Goal: Task Accomplishment & Management: Complete application form

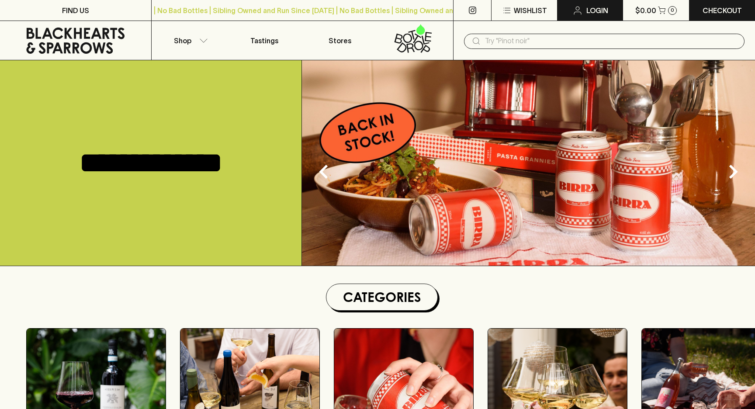
click at [592, 16] on link "Login" at bounding box center [589, 10] width 65 height 21
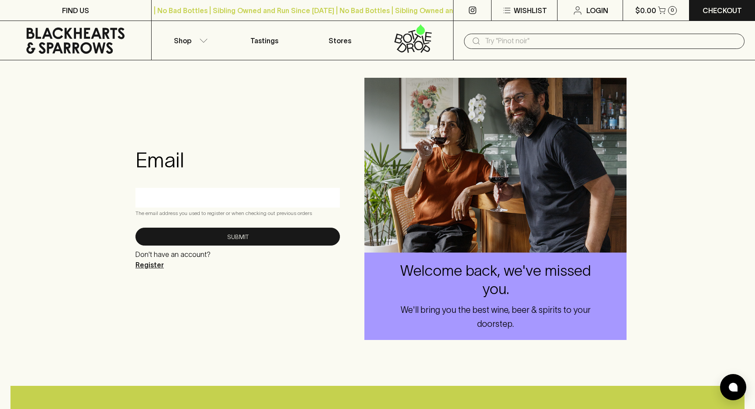
click at [159, 264] on p "Register" at bounding box center [172, 264] width 75 height 10
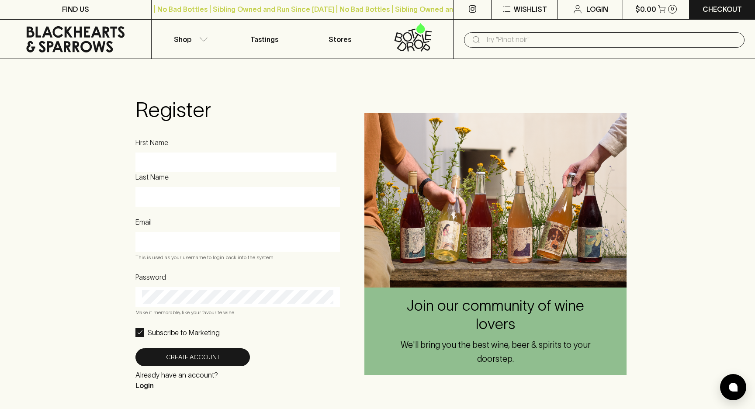
scroll to position [2, 0]
click at [147, 278] on label "Password" at bounding box center [150, 277] width 31 height 10
click at [316, 401] on div "Register First Name Last Name Email This is used as your username to login back…" at bounding box center [237, 243] width 218 height 335
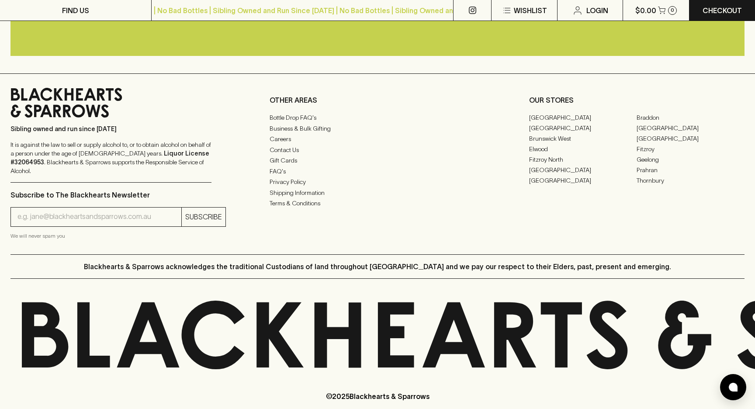
scroll to position [556, 0]
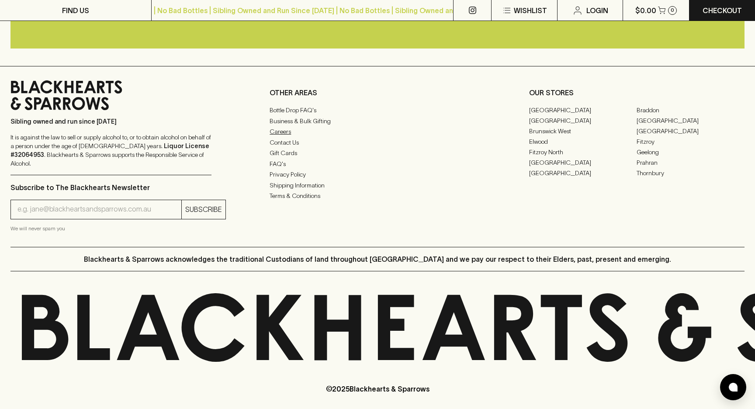
click at [288, 137] on link "Careers" at bounding box center [376, 131] width 215 height 10
